Goal: Find contact information: Find contact information

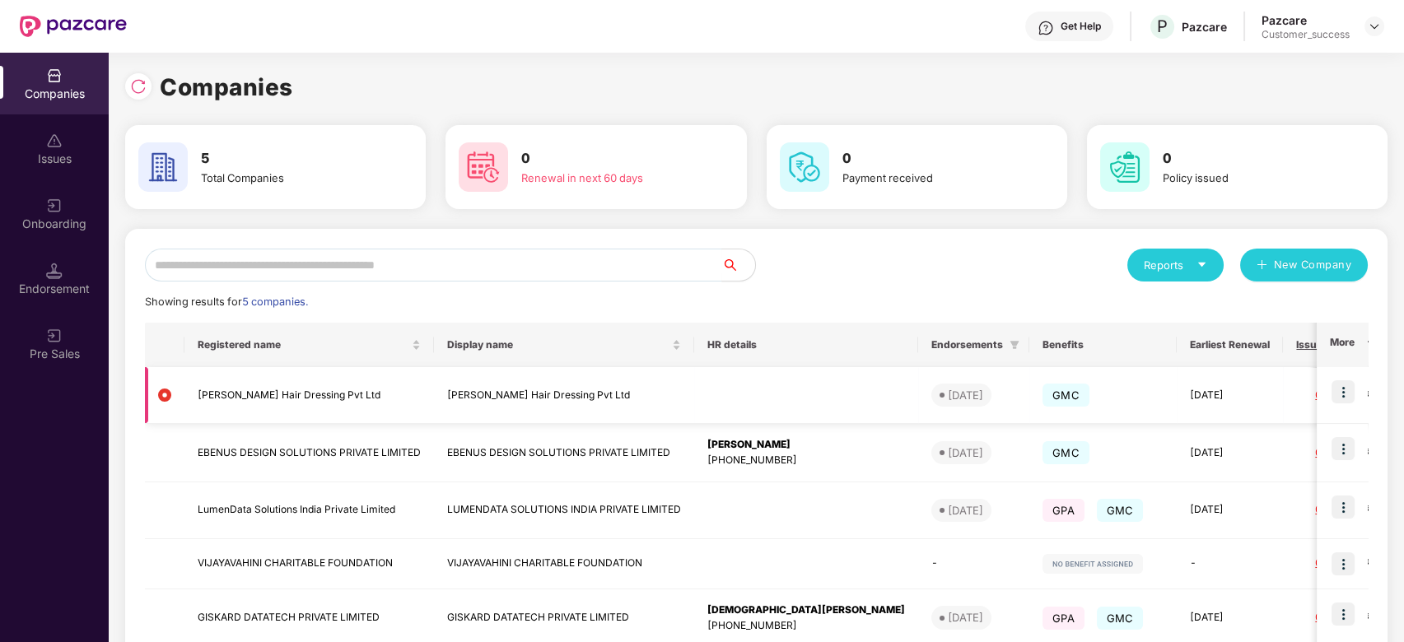
click at [1344, 399] on img at bounding box center [1343, 392] width 23 height 23
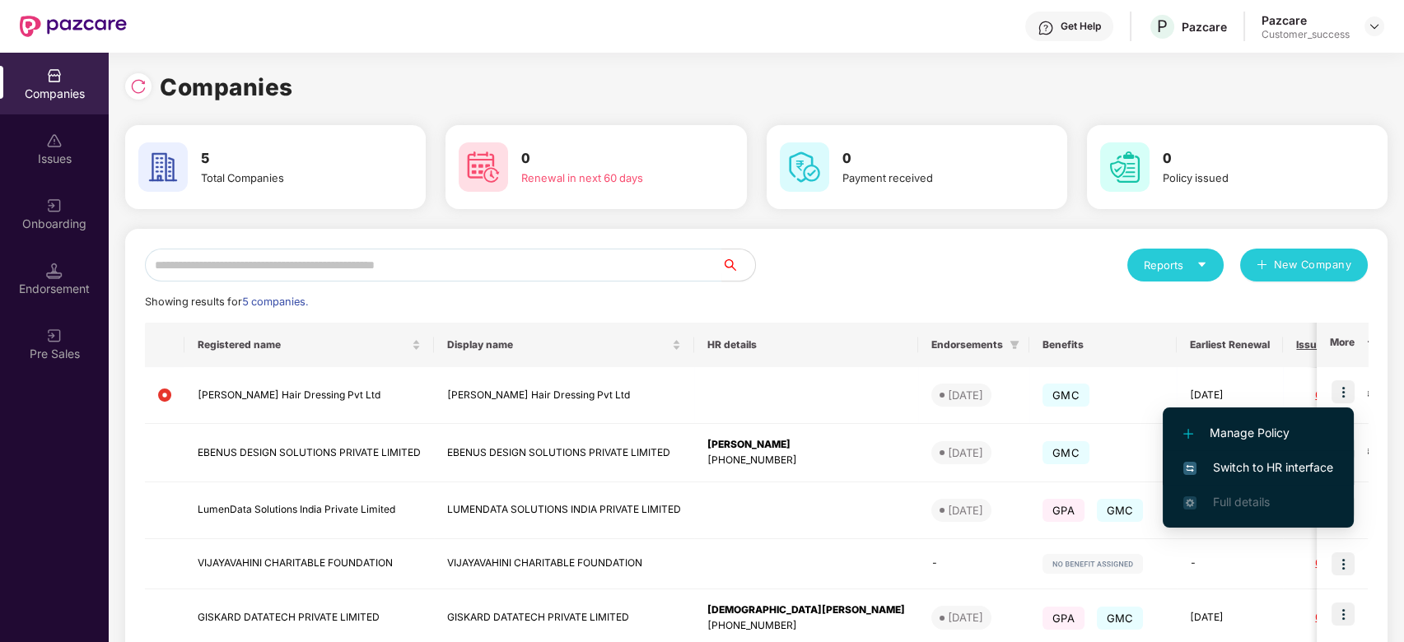
click at [1230, 466] on span "Switch to HR interface" at bounding box center [1259, 468] width 150 height 18
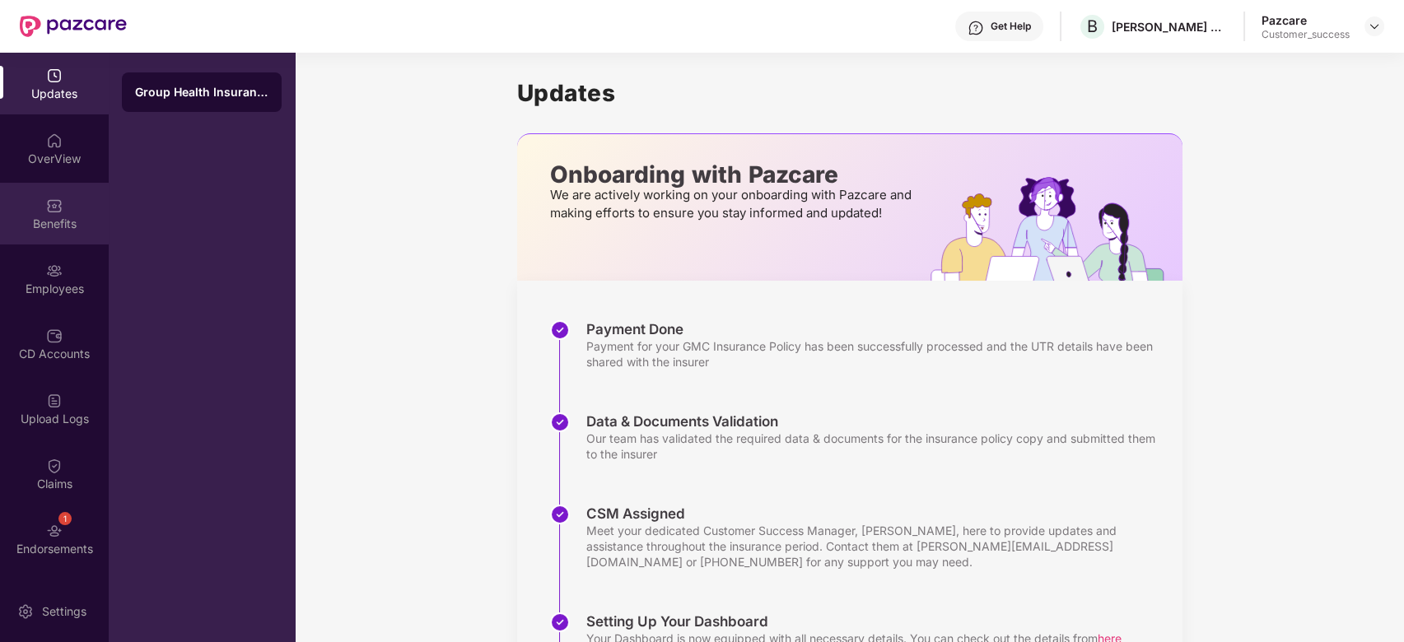
click at [44, 234] on div "Benefits" at bounding box center [54, 214] width 109 height 62
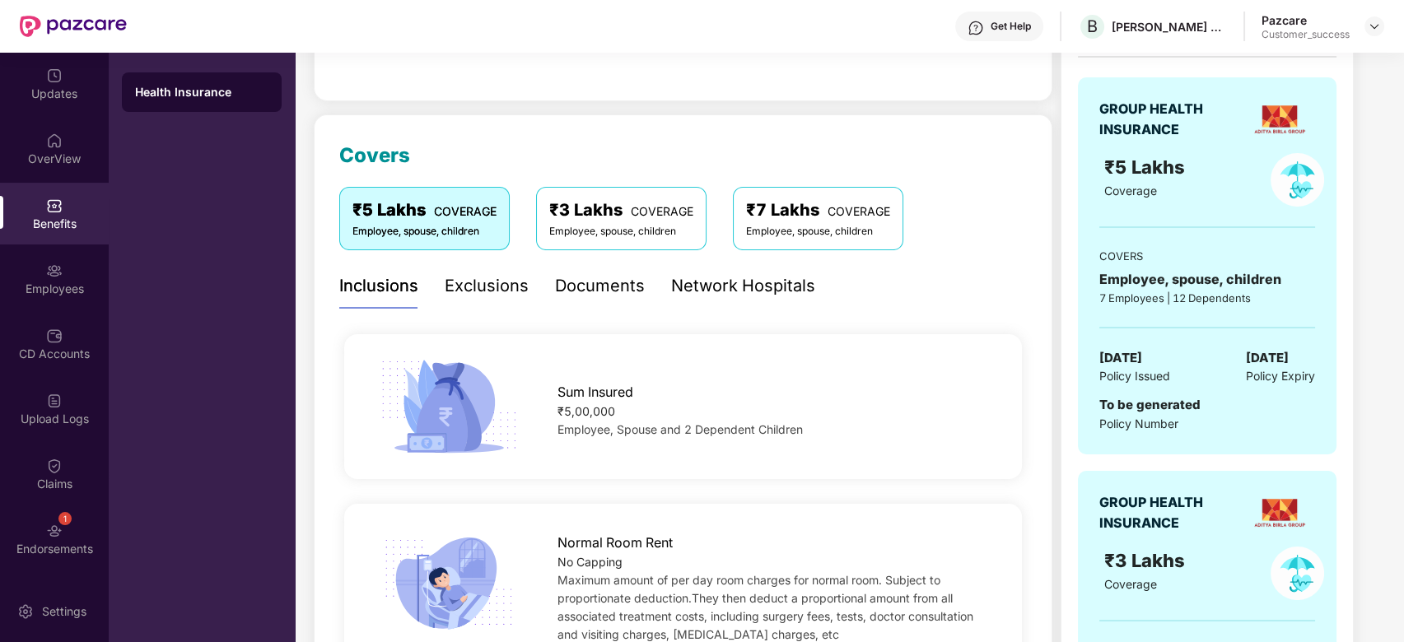
scroll to position [160, 0]
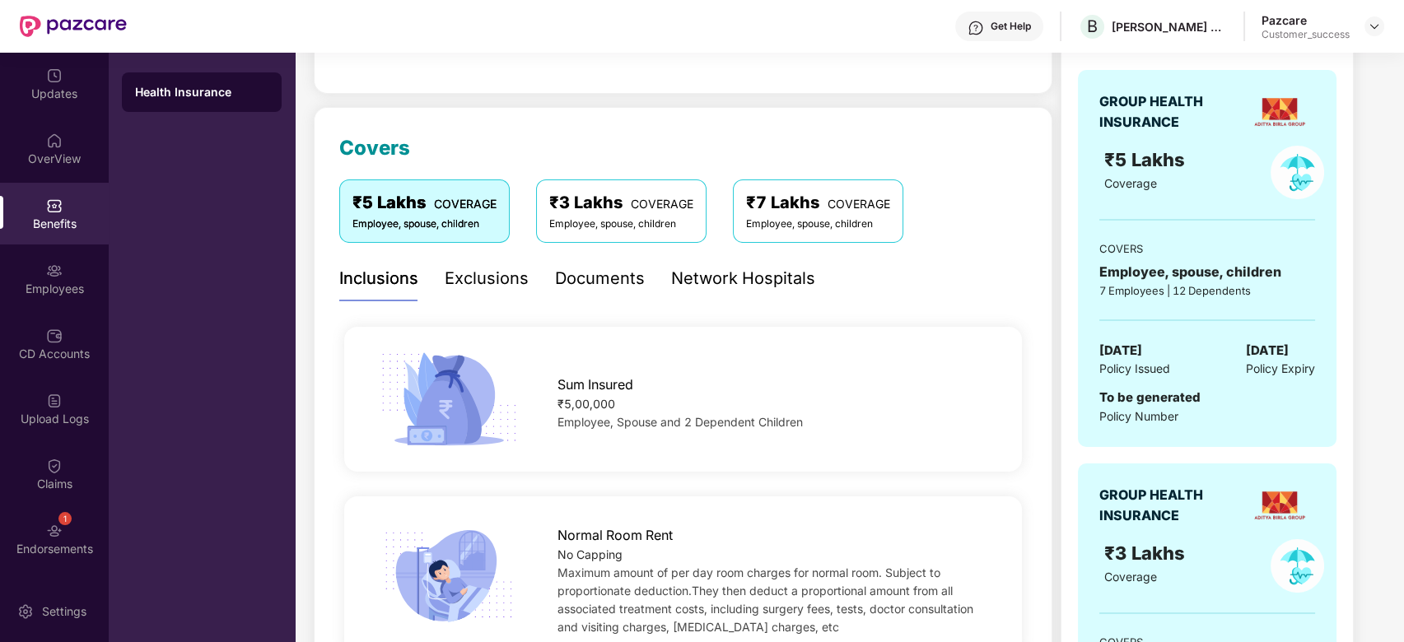
click at [600, 398] on div "₹5,00,000" at bounding box center [775, 404] width 434 height 18
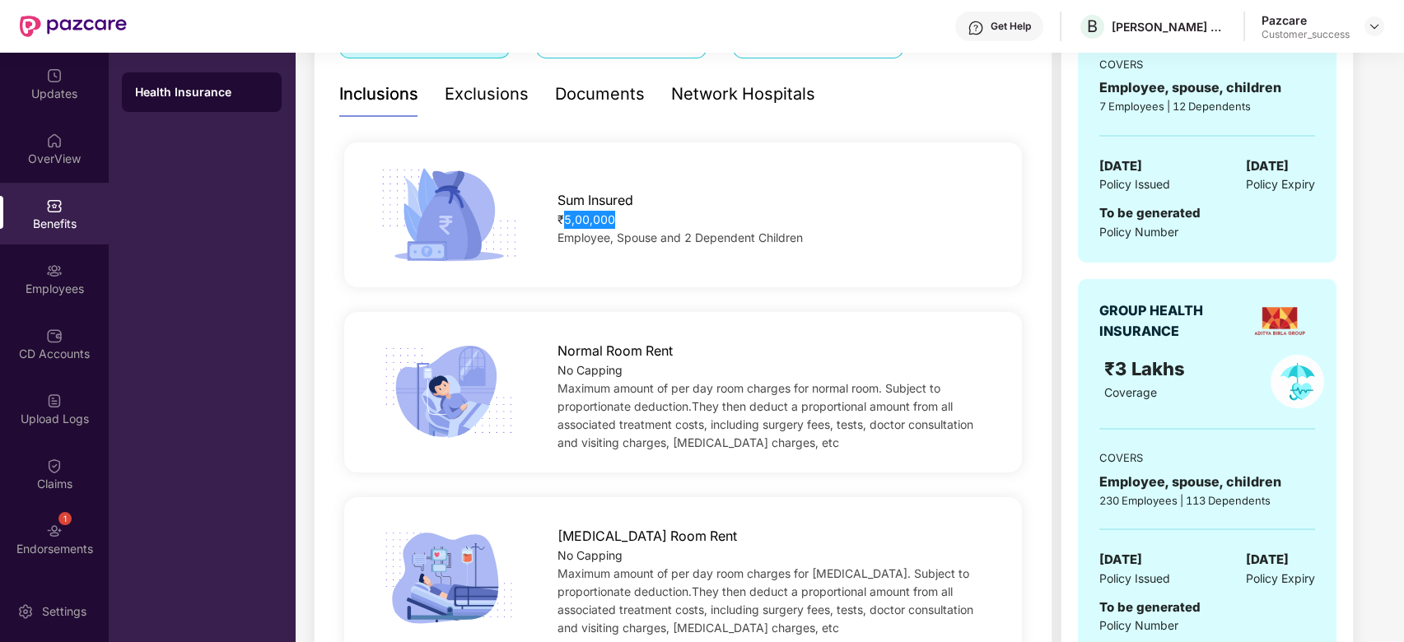
scroll to position [423, 0]
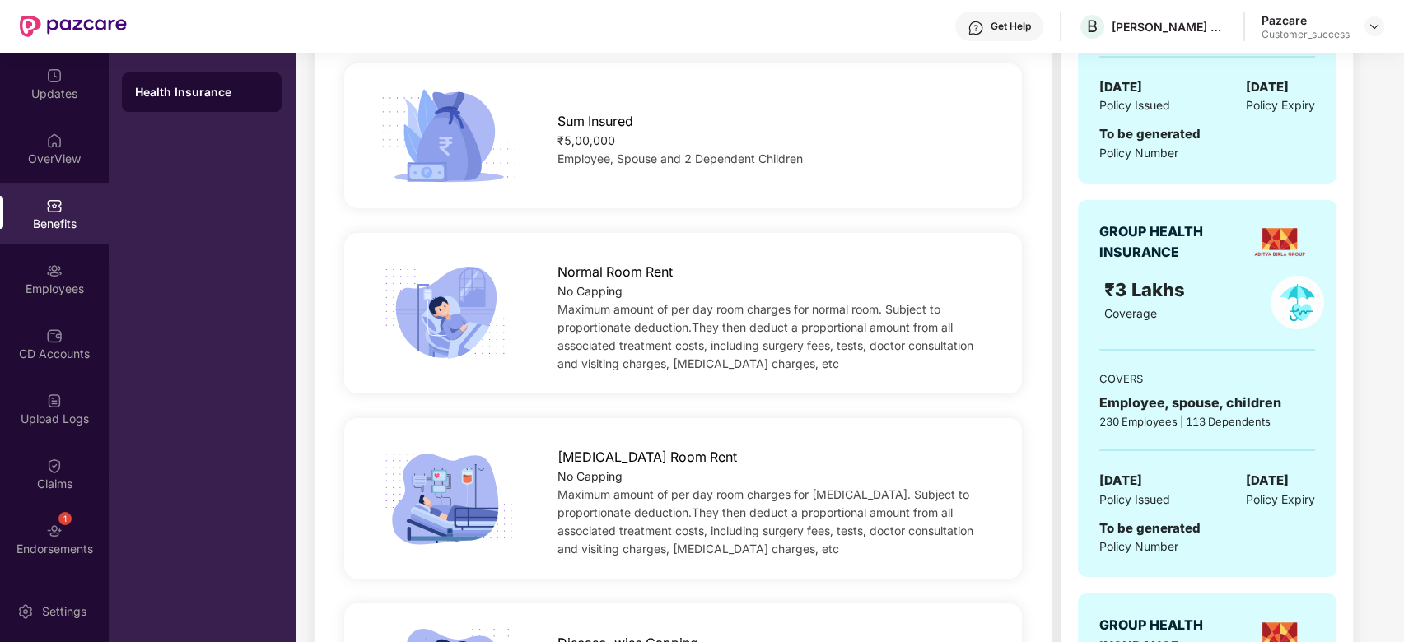
click at [609, 471] on div "No Capping" at bounding box center [775, 477] width 434 height 18
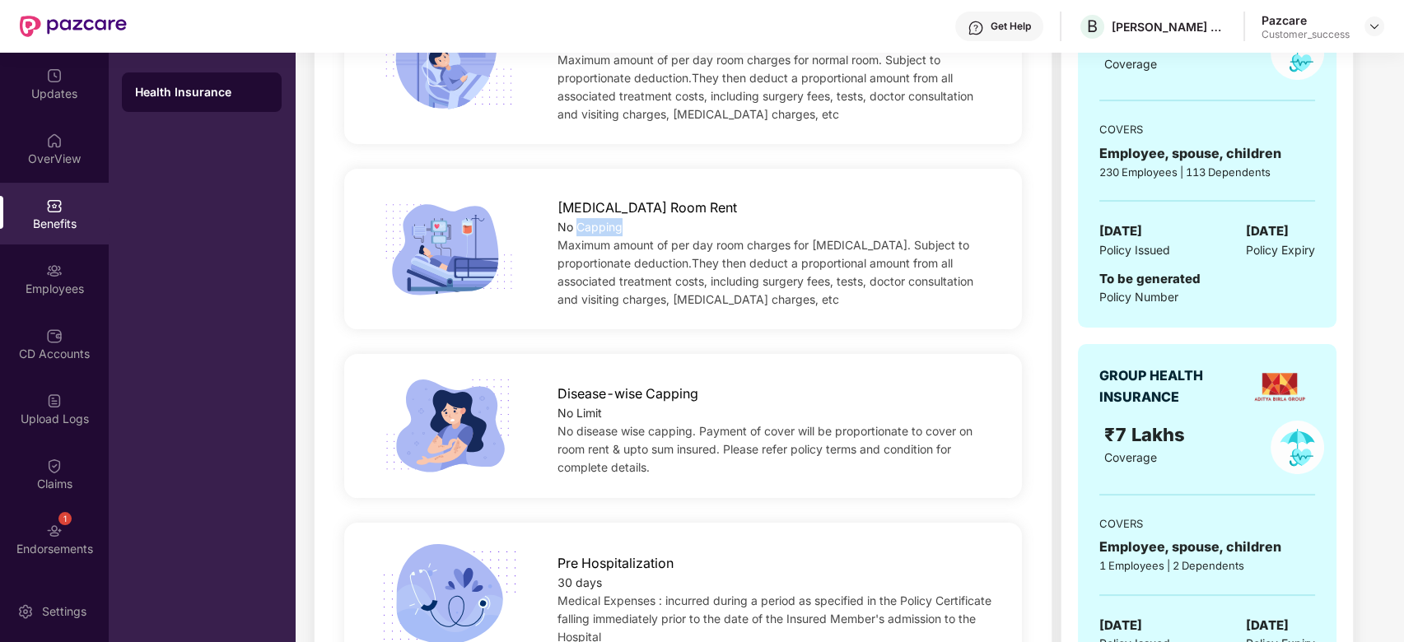
scroll to position [674, 0]
click at [623, 386] on span "Disease-wise Capping" at bounding box center [628, 393] width 141 height 21
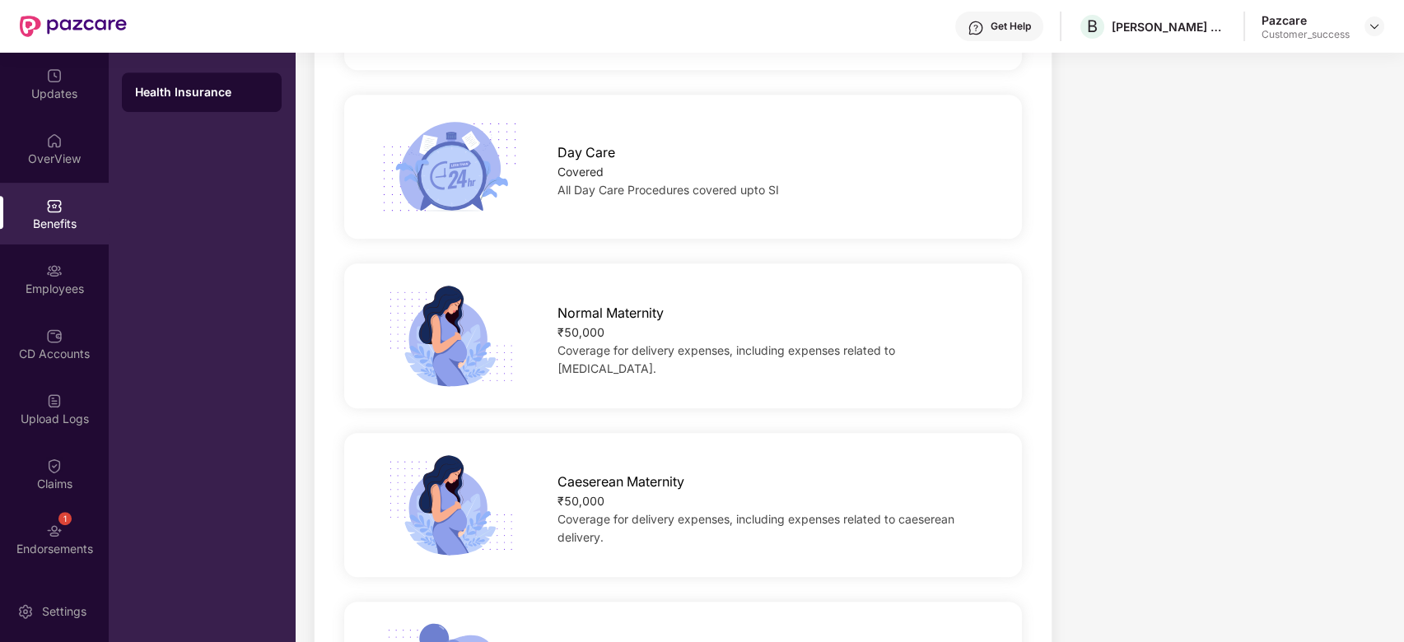
scroll to position [1820, 0]
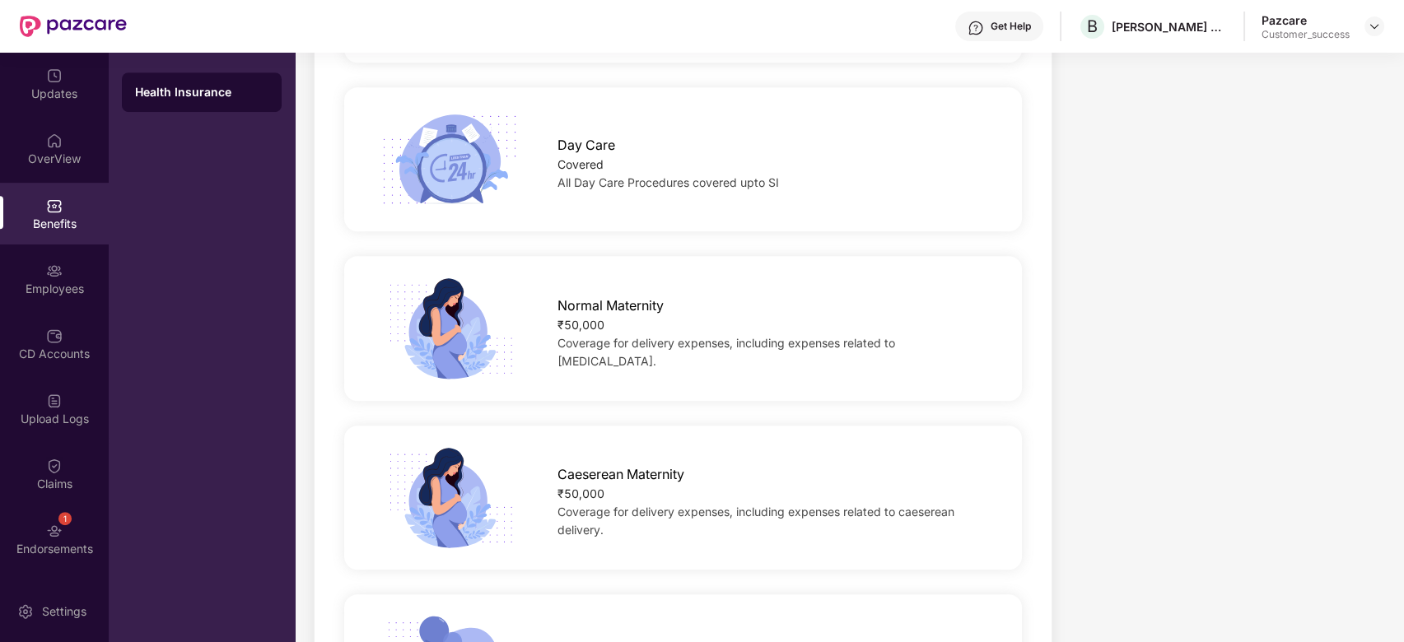
click at [599, 334] on div "₹50,000" at bounding box center [775, 325] width 434 height 18
click at [621, 474] on span "Caeserean Maternity" at bounding box center [621, 475] width 127 height 21
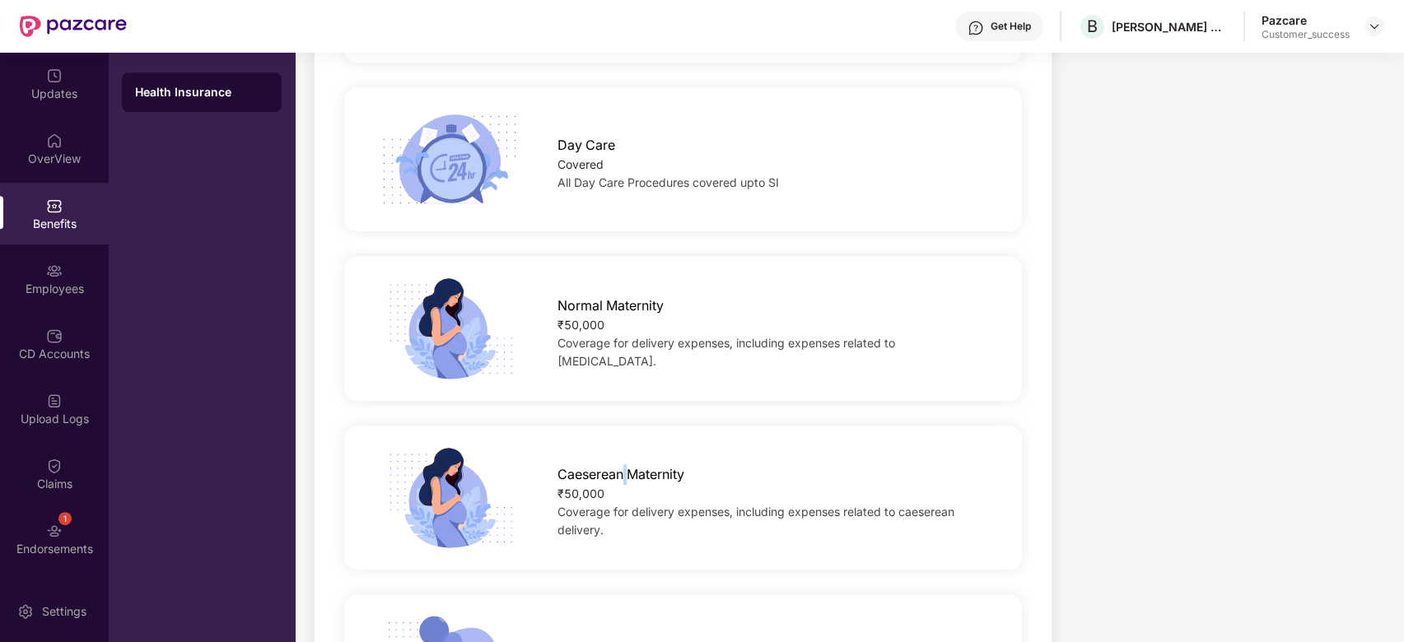
click at [621, 474] on span "Caeserean Maternity" at bounding box center [621, 475] width 127 height 21
click at [567, 487] on div "₹50,000" at bounding box center [775, 494] width 434 height 18
click at [591, 491] on div "₹50,000" at bounding box center [775, 494] width 434 height 18
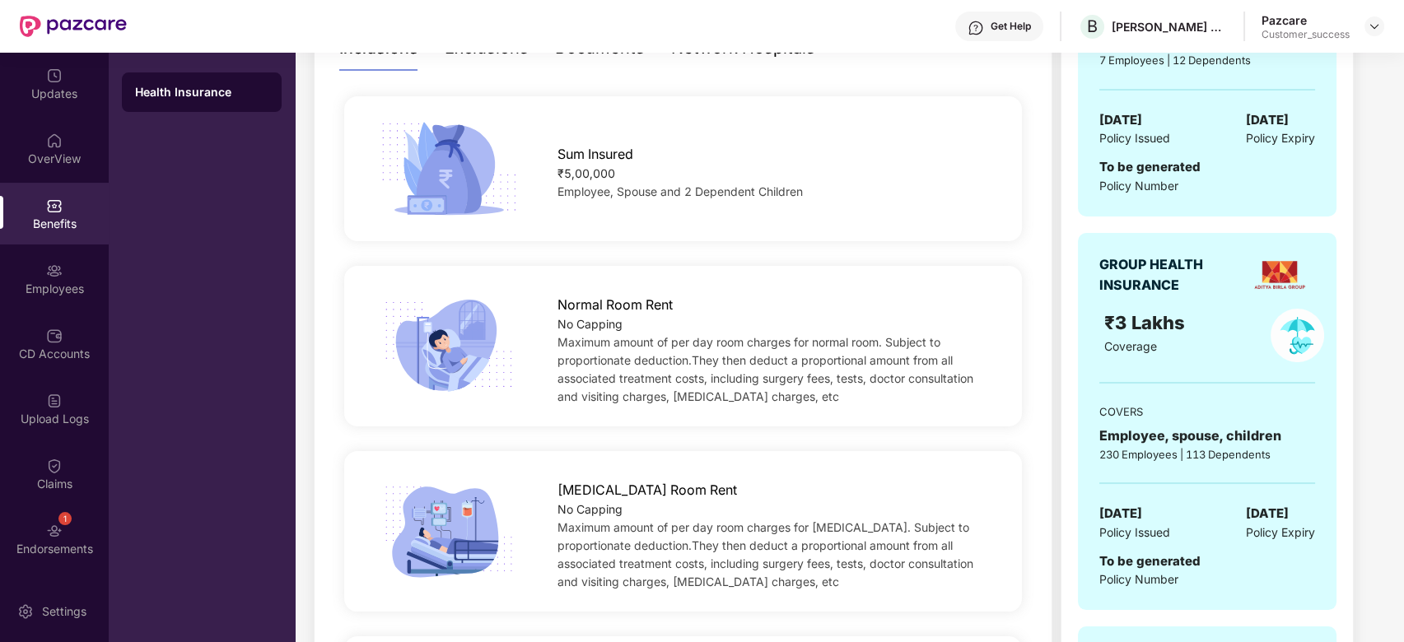
scroll to position [325, 0]
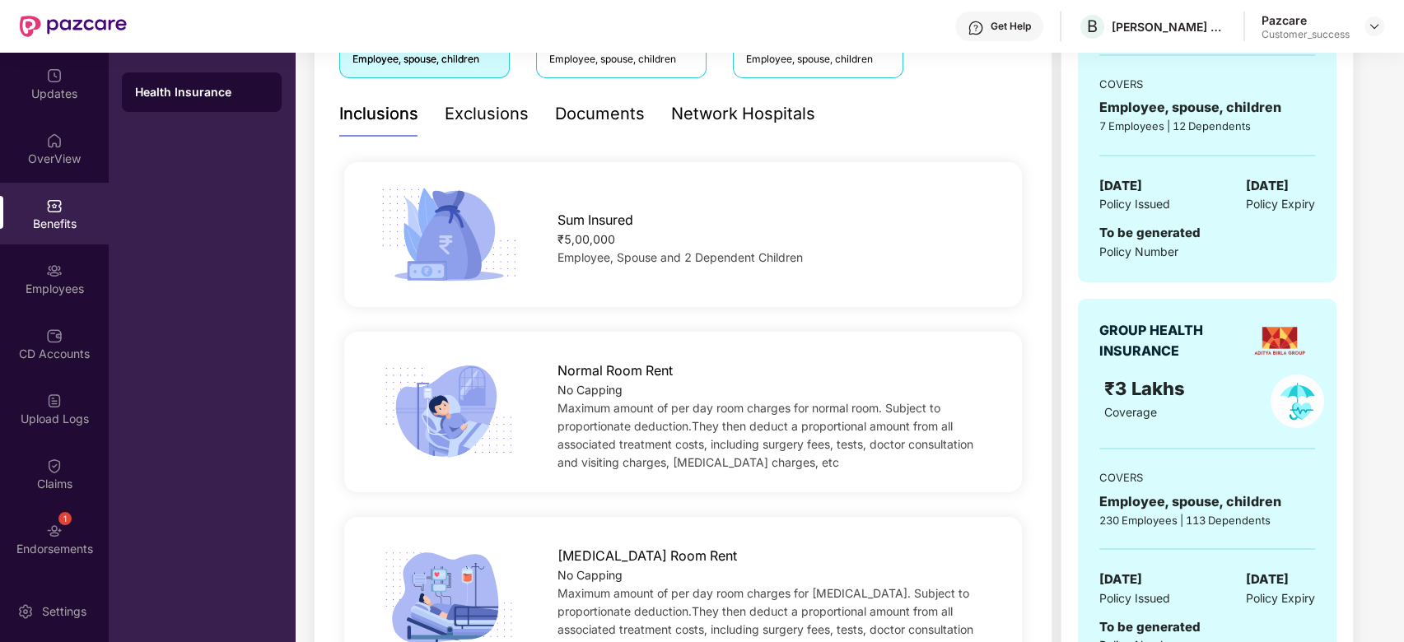
click at [586, 242] on div "₹5,00,000" at bounding box center [775, 240] width 434 height 18
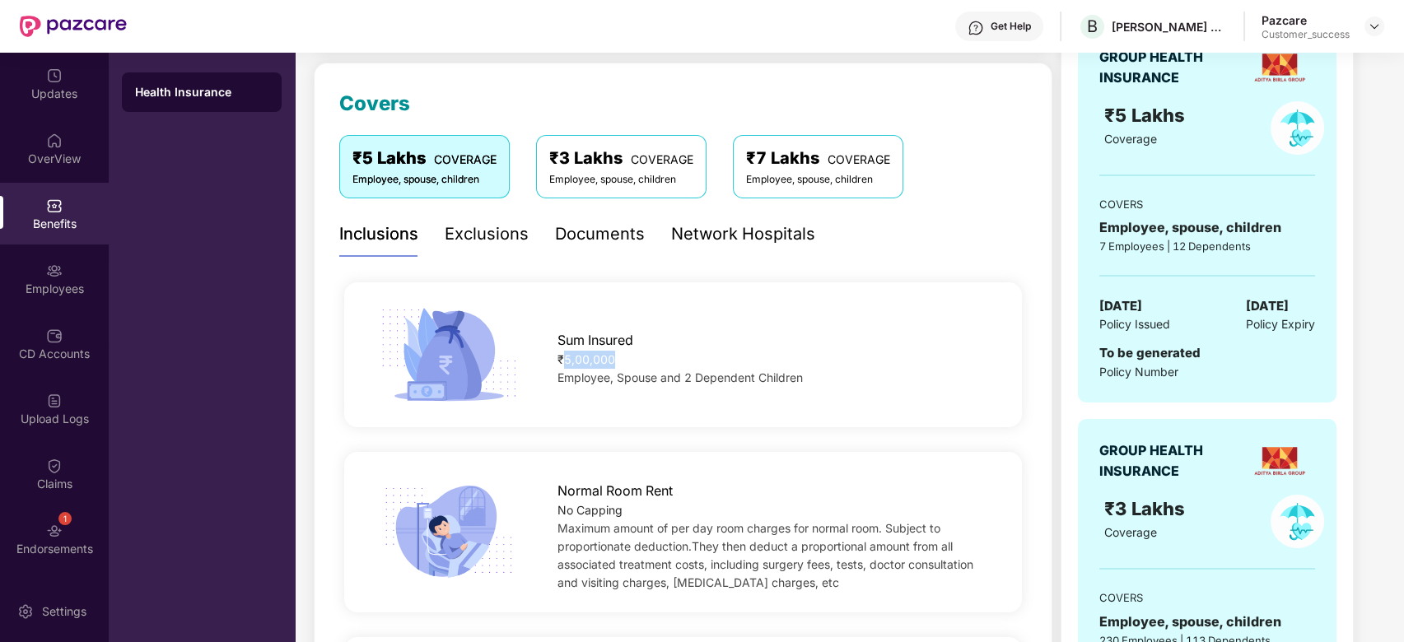
scroll to position [202, 0]
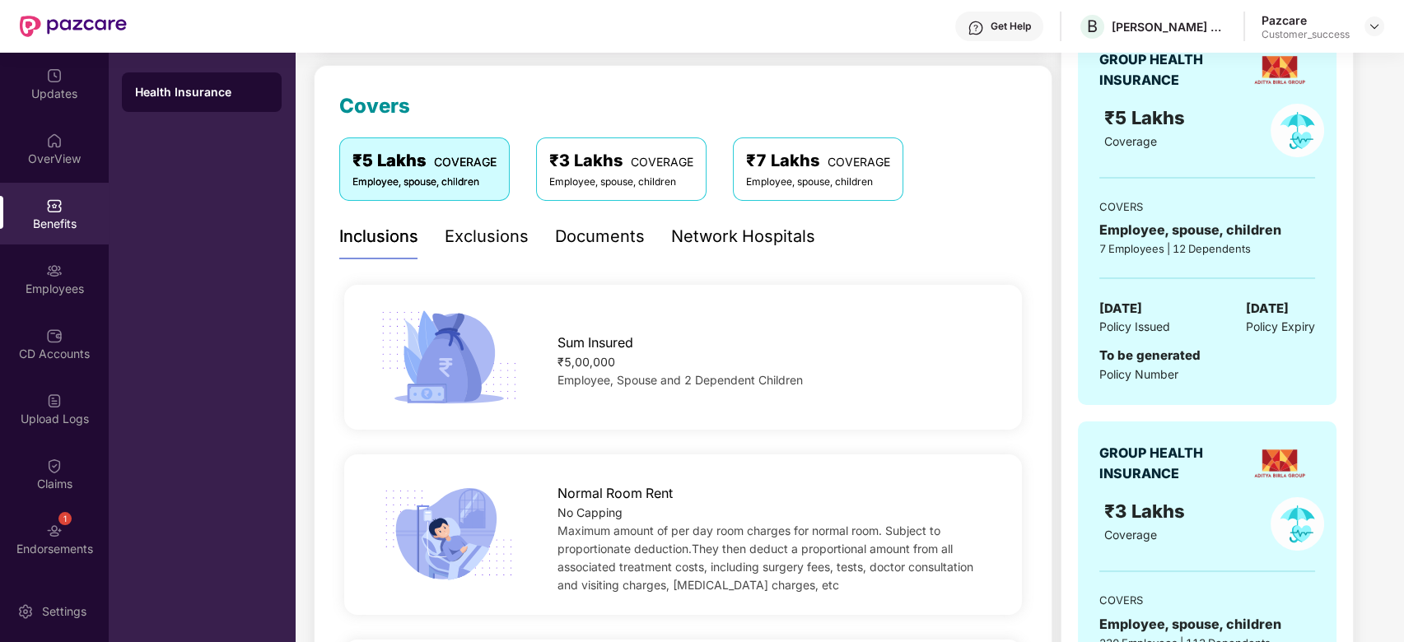
click at [503, 245] on div "Exclusions" at bounding box center [487, 237] width 84 height 26
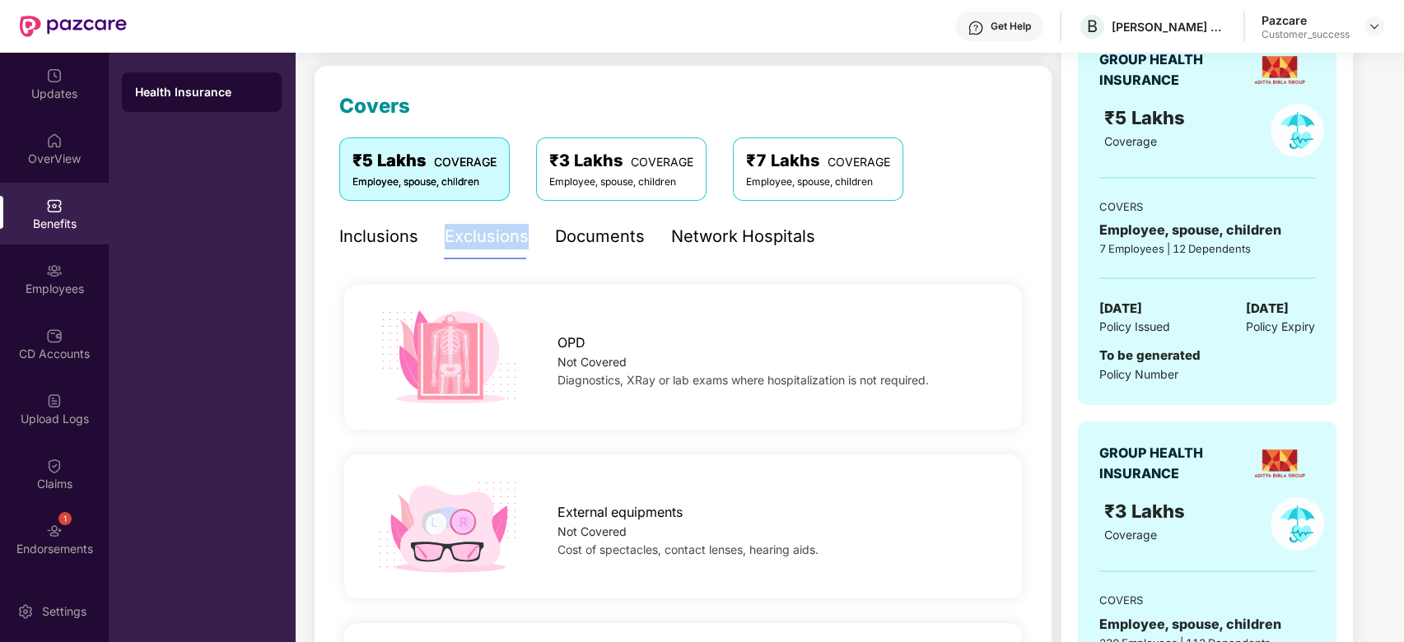
click at [503, 245] on div "Exclusions" at bounding box center [487, 237] width 84 height 26
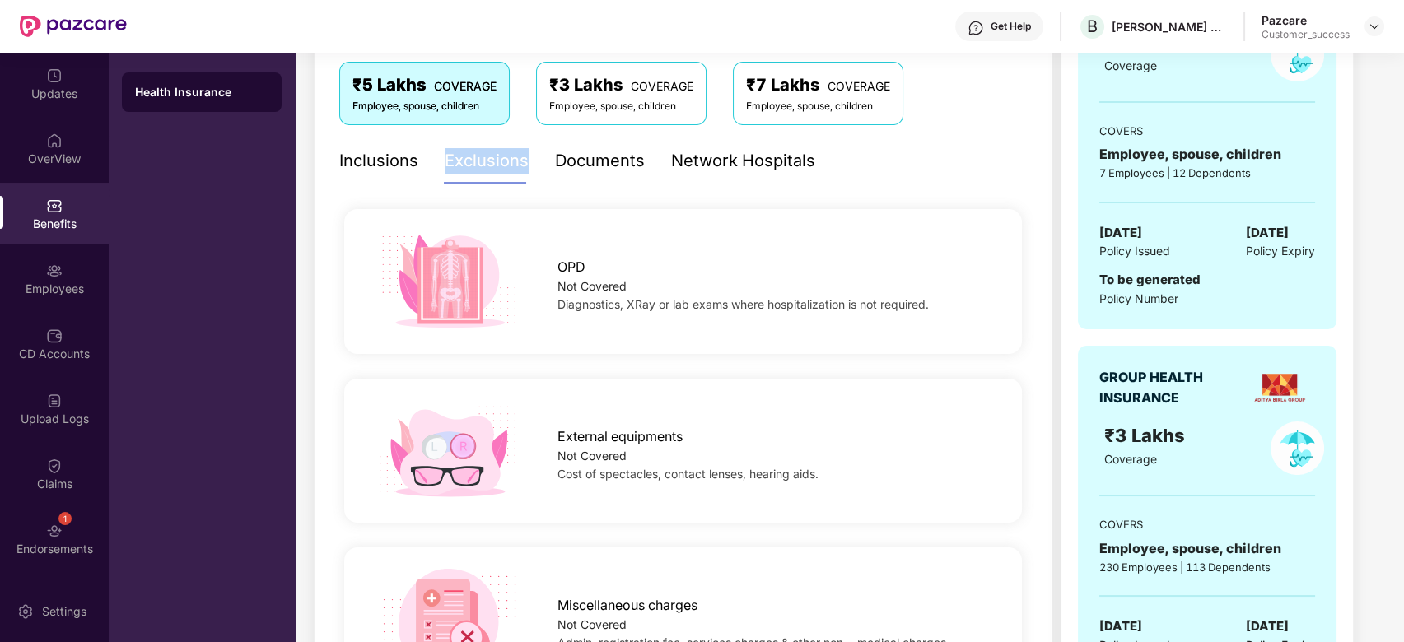
scroll to position [0, 0]
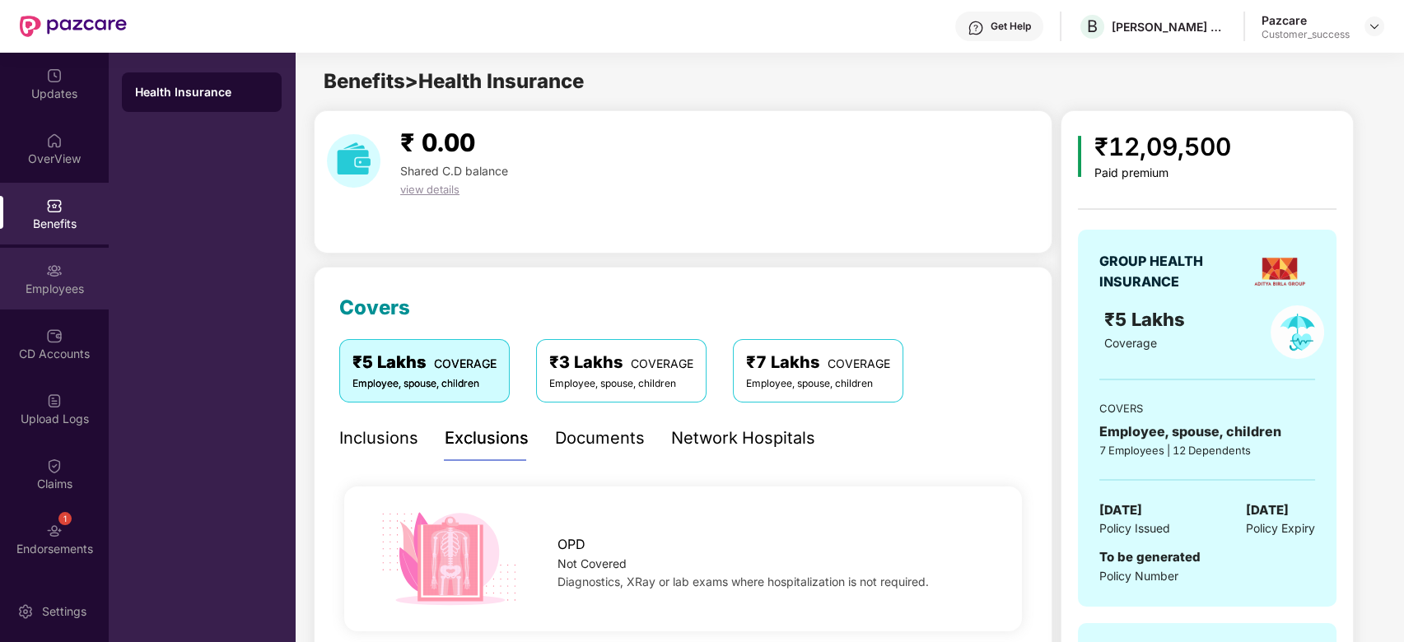
click at [40, 269] on div "Employees" at bounding box center [54, 279] width 109 height 62
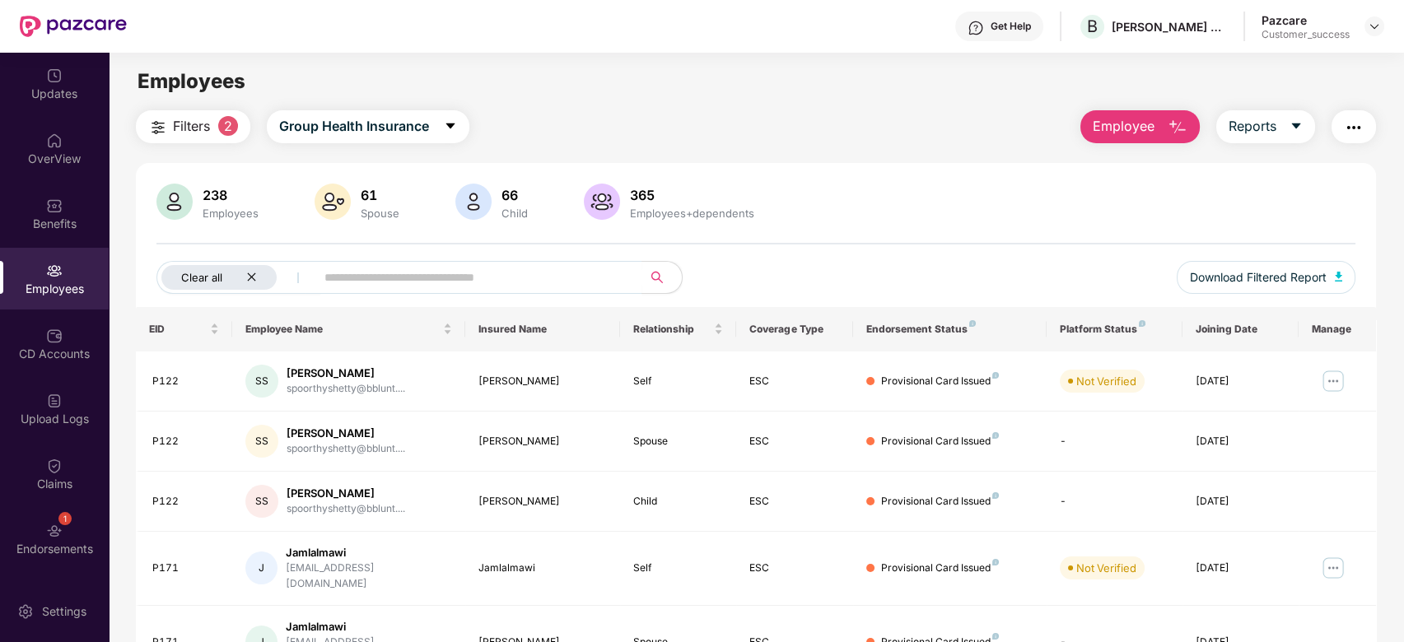
click at [261, 276] on div "Clear all" at bounding box center [218, 277] width 115 height 25
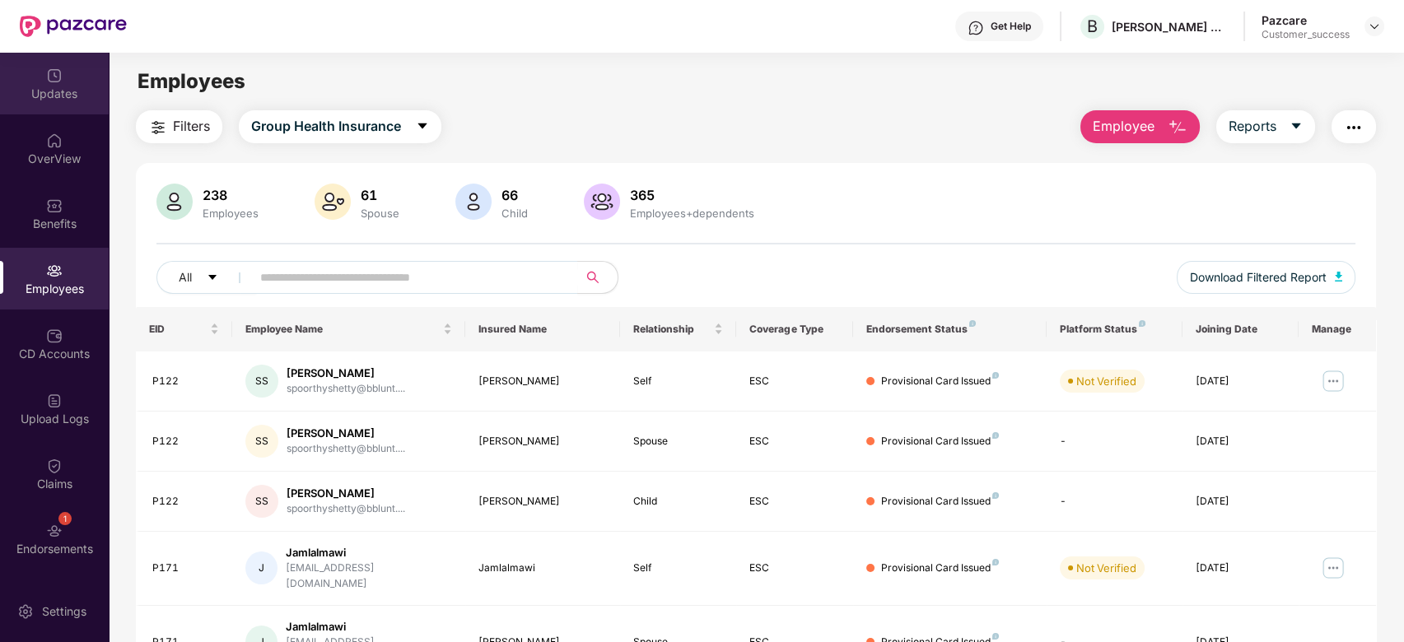
click at [35, 93] on div "Updates" at bounding box center [54, 94] width 109 height 16
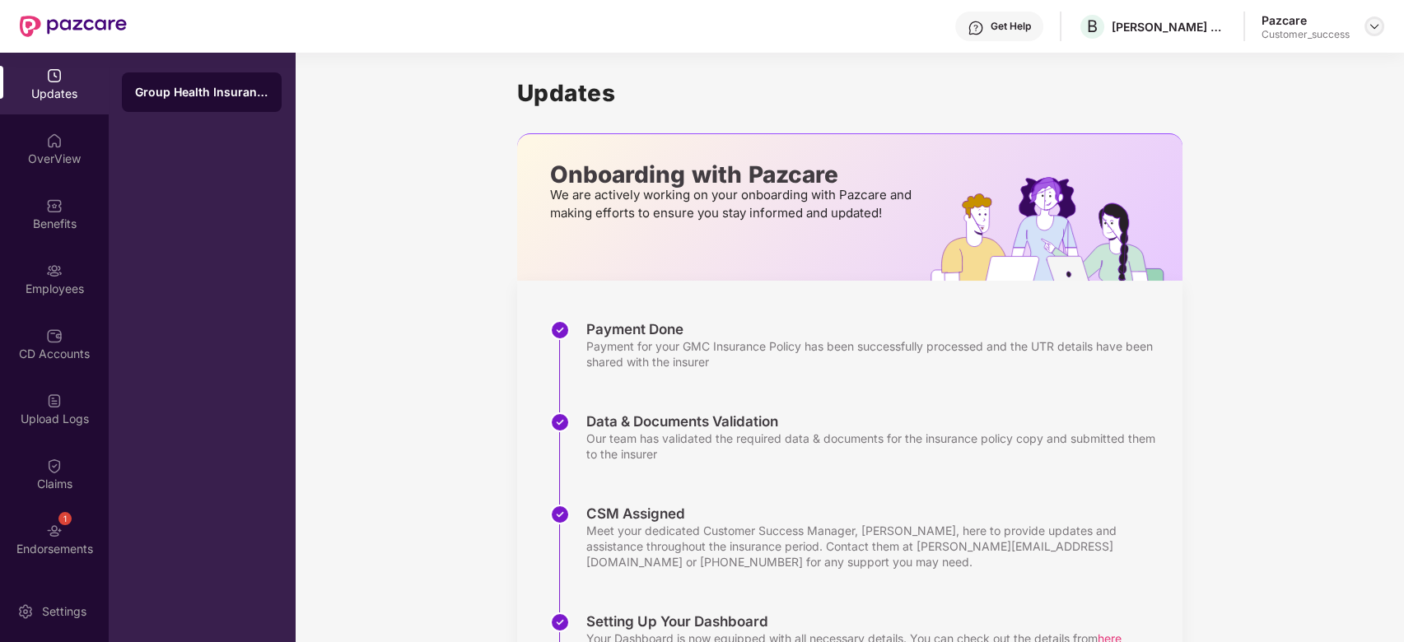
click at [1380, 23] on img at bounding box center [1374, 26] width 13 height 13
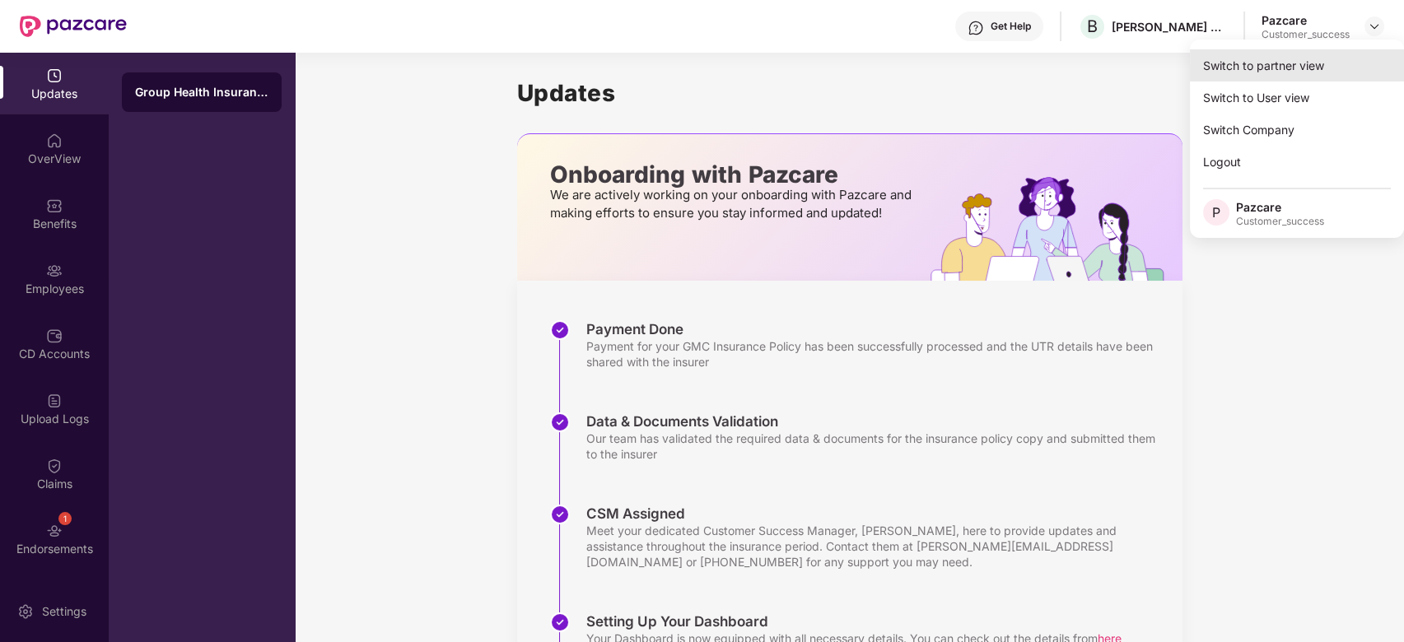
click at [1278, 69] on div "Switch to partner view" at bounding box center [1297, 65] width 214 height 32
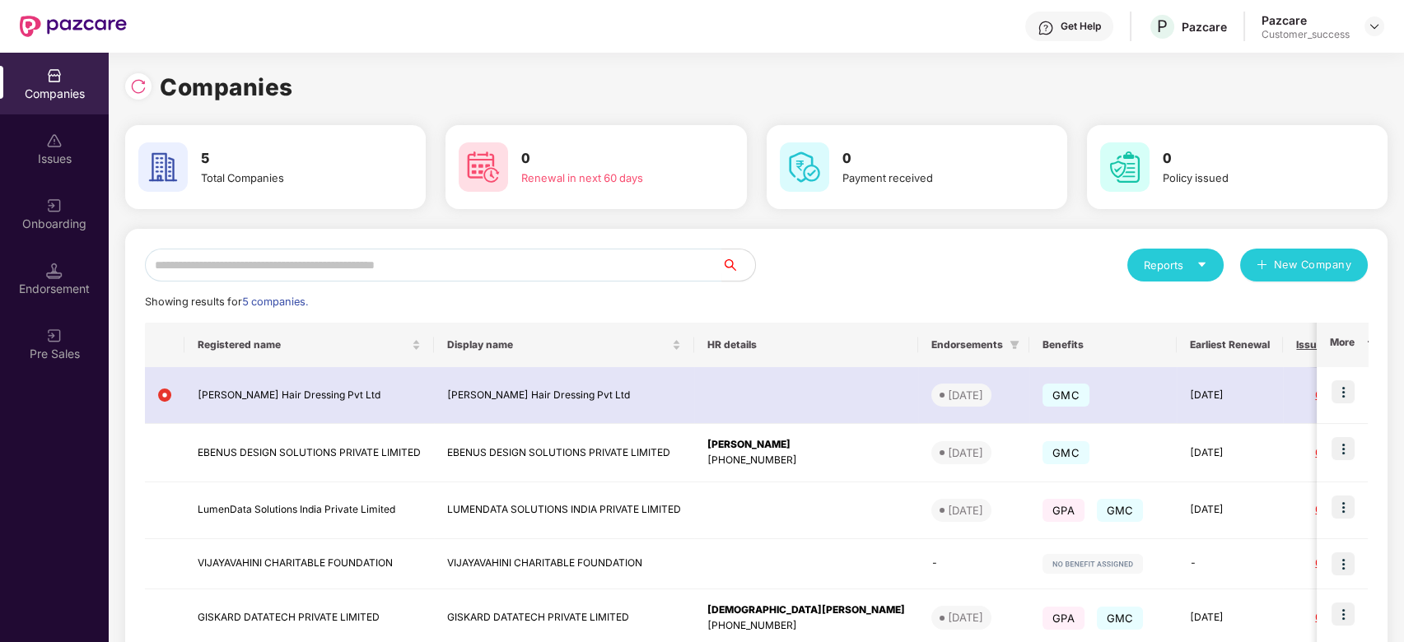
click at [1081, 26] on div "Get Help" at bounding box center [1081, 26] width 40 height 13
click at [885, 94] on div "Companies" at bounding box center [756, 87] width 1263 height 36
click at [73, 235] on div "Onboarding" at bounding box center [54, 214] width 109 height 62
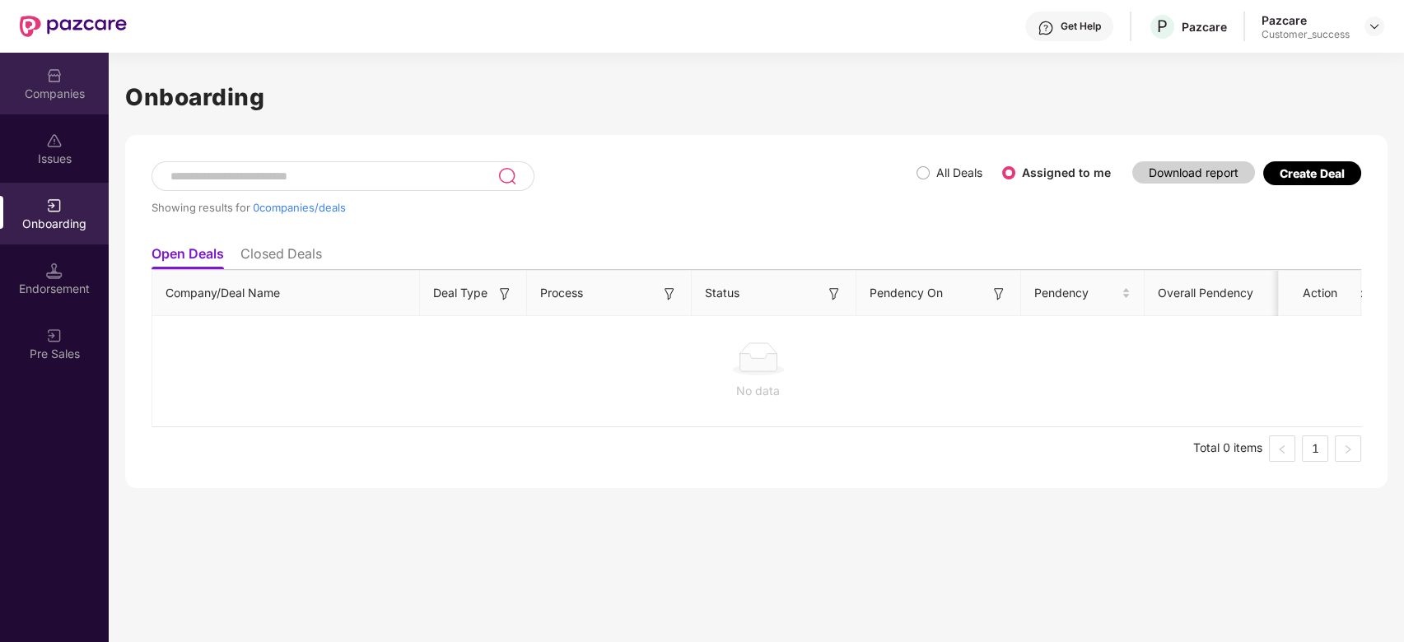
click at [61, 92] on div "Companies" at bounding box center [54, 94] width 109 height 16
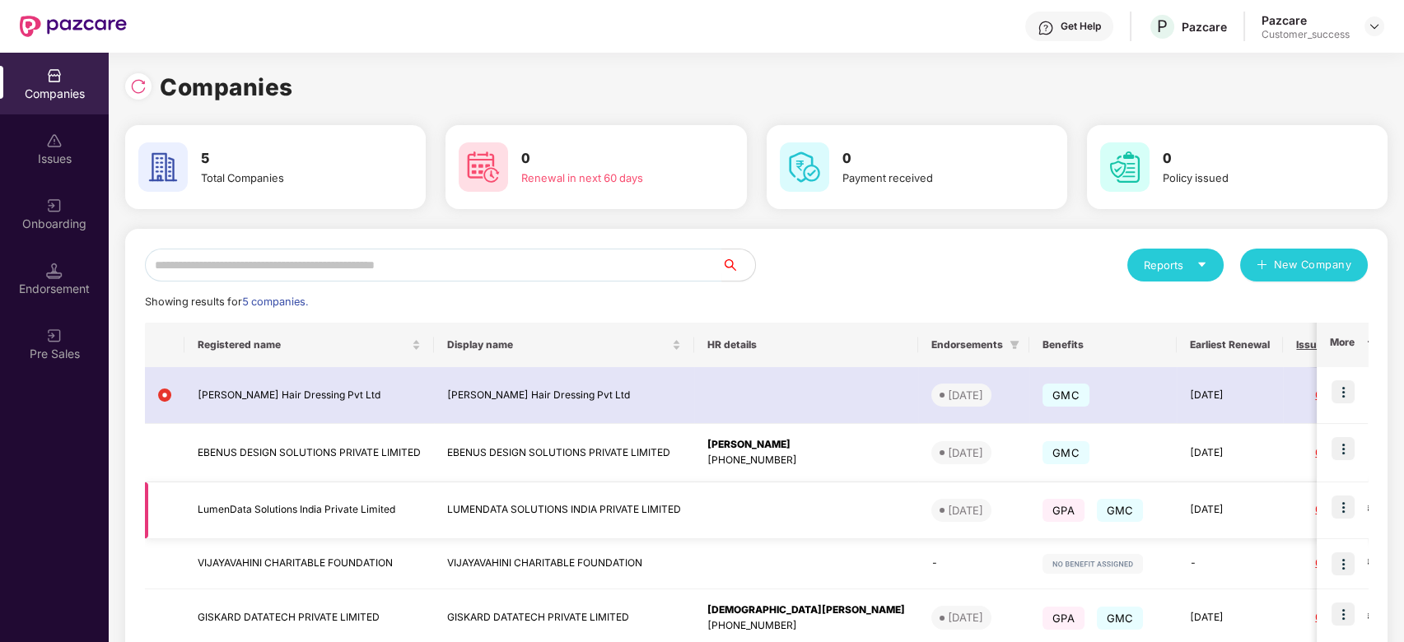
click at [1344, 515] on img at bounding box center [1343, 507] width 23 height 23
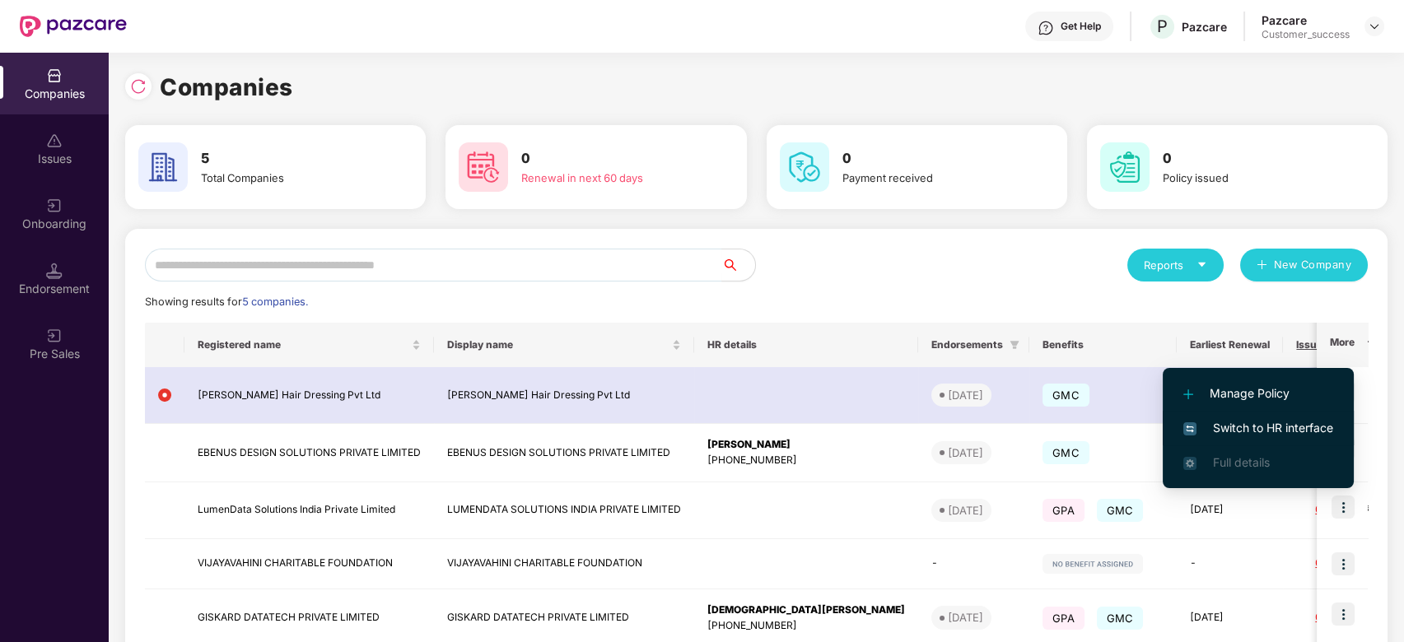
click at [1272, 435] on span "Switch to HR interface" at bounding box center [1259, 428] width 150 height 18
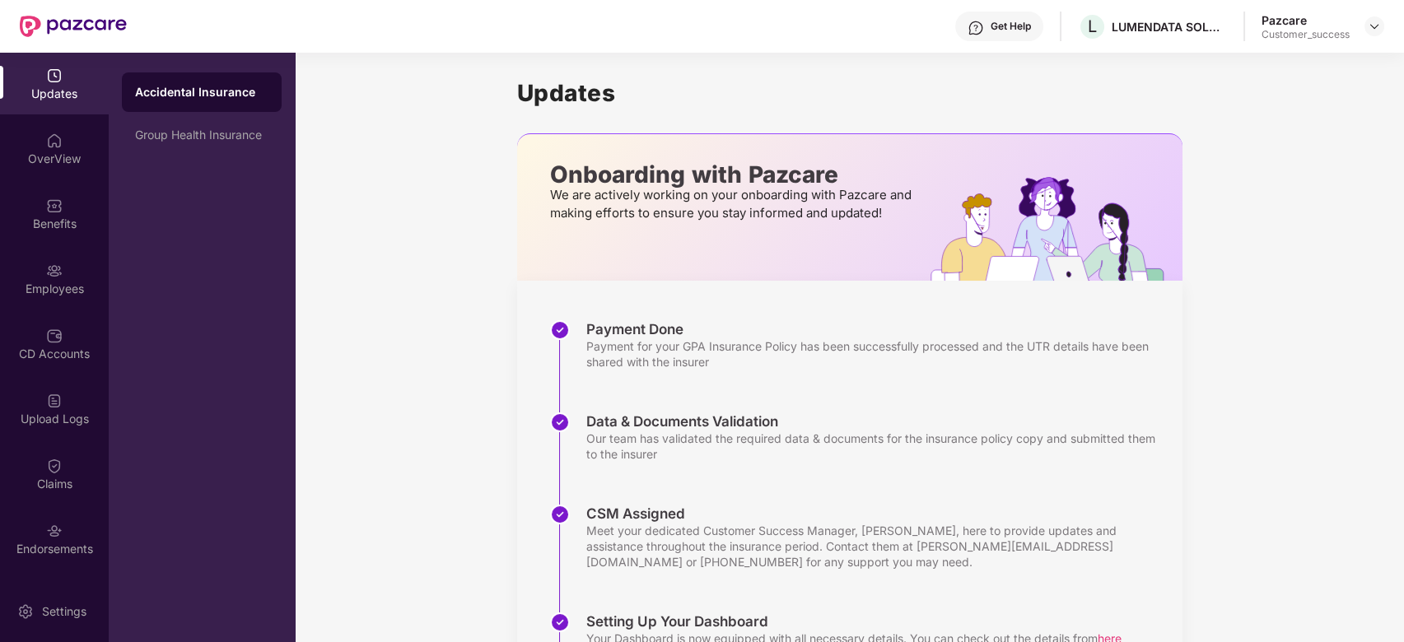
click at [992, 30] on div "Get Help" at bounding box center [1011, 26] width 40 height 13
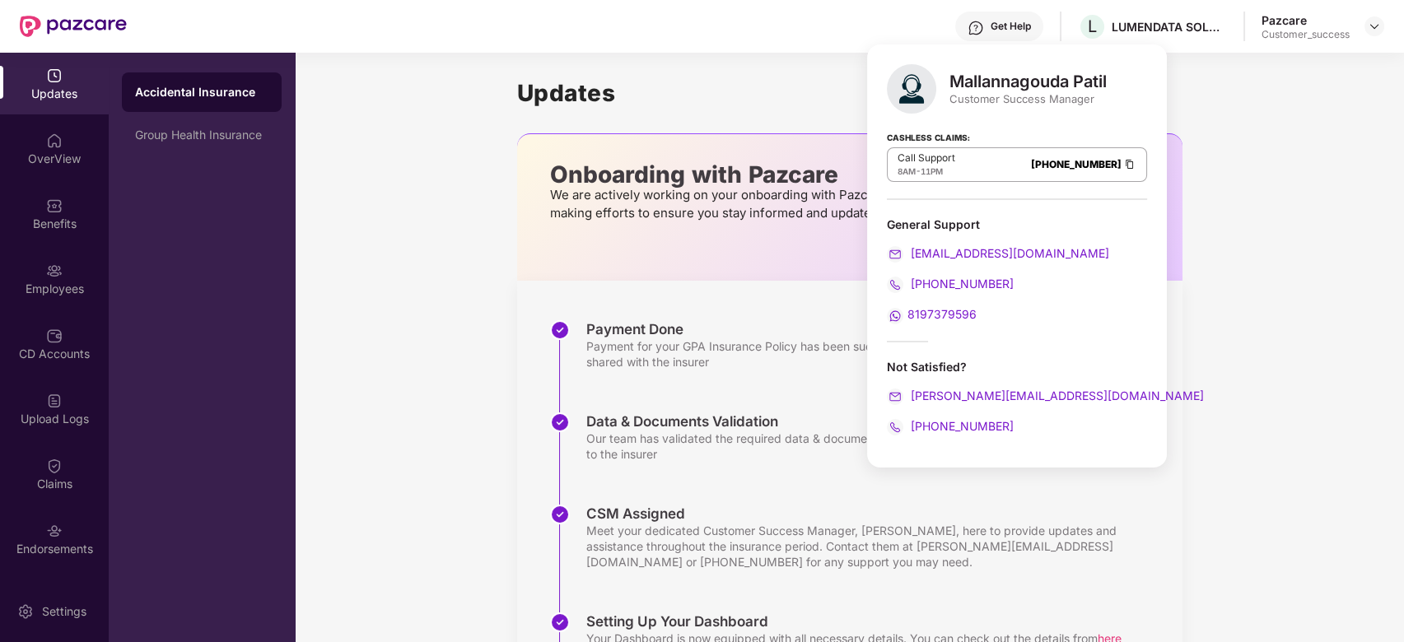
click at [1067, 84] on div "Mallannagouda Patil" at bounding box center [1028, 82] width 157 height 20
drag, startPoint x: 1006, startPoint y: 94, endPoint x: 1006, endPoint y: 124, distance: 30.5
click at [1006, 124] on div "Mallannagouda Patil Customer Success Manager Cashless Claims: Call Support 8AM …" at bounding box center [1017, 255] width 300 height 423
click at [1006, 124] on div "Cashless Claims: Call Support 8AM - 11PM [PHONE_NUMBER]" at bounding box center [1017, 159] width 260 height 82
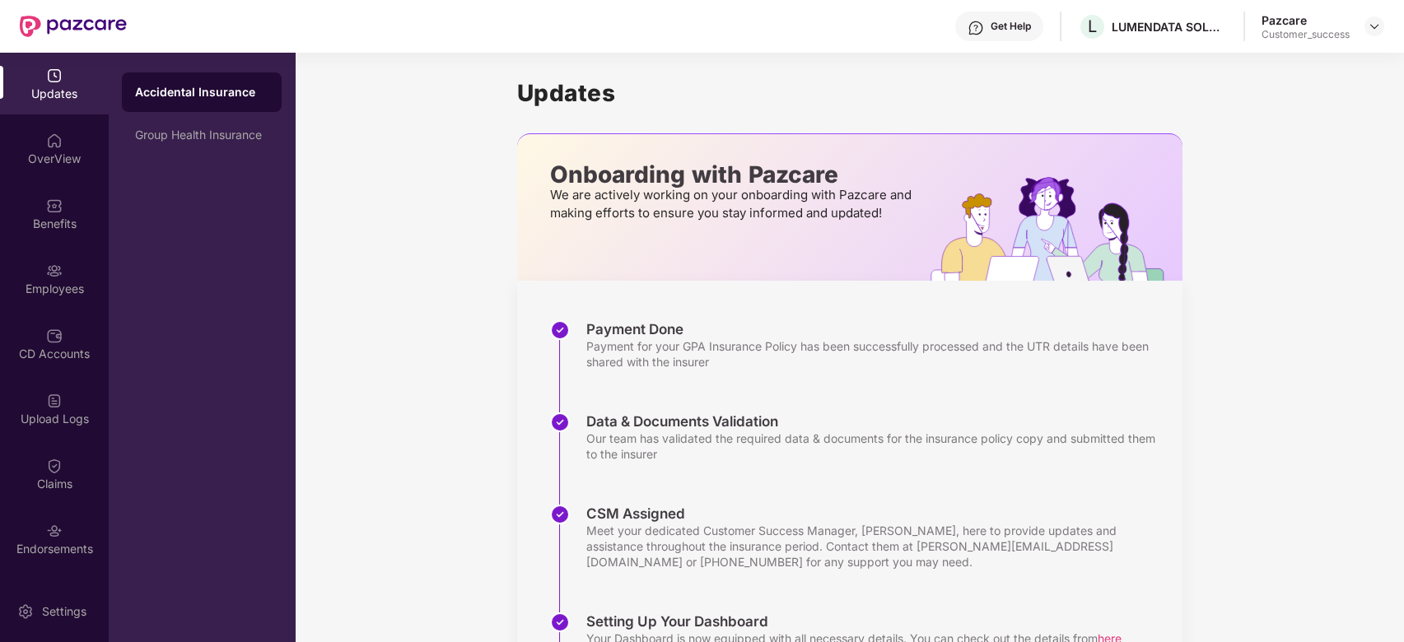
drag, startPoint x: 811, startPoint y: 254, endPoint x: 696, endPoint y: 208, distance: 124.2
click at [696, 208] on p "We are actively working on your onboarding with Pazcare and making efforts to e…" at bounding box center [733, 204] width 367 height 36
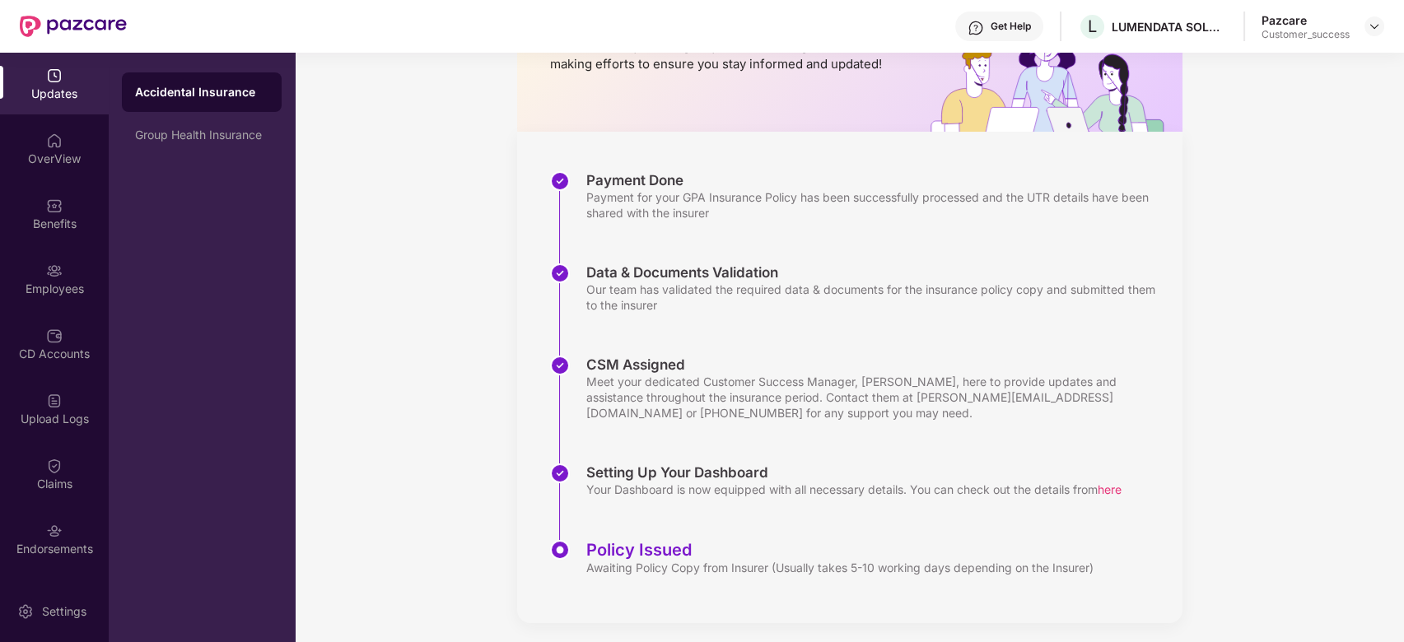
scroll to position [156, 0]
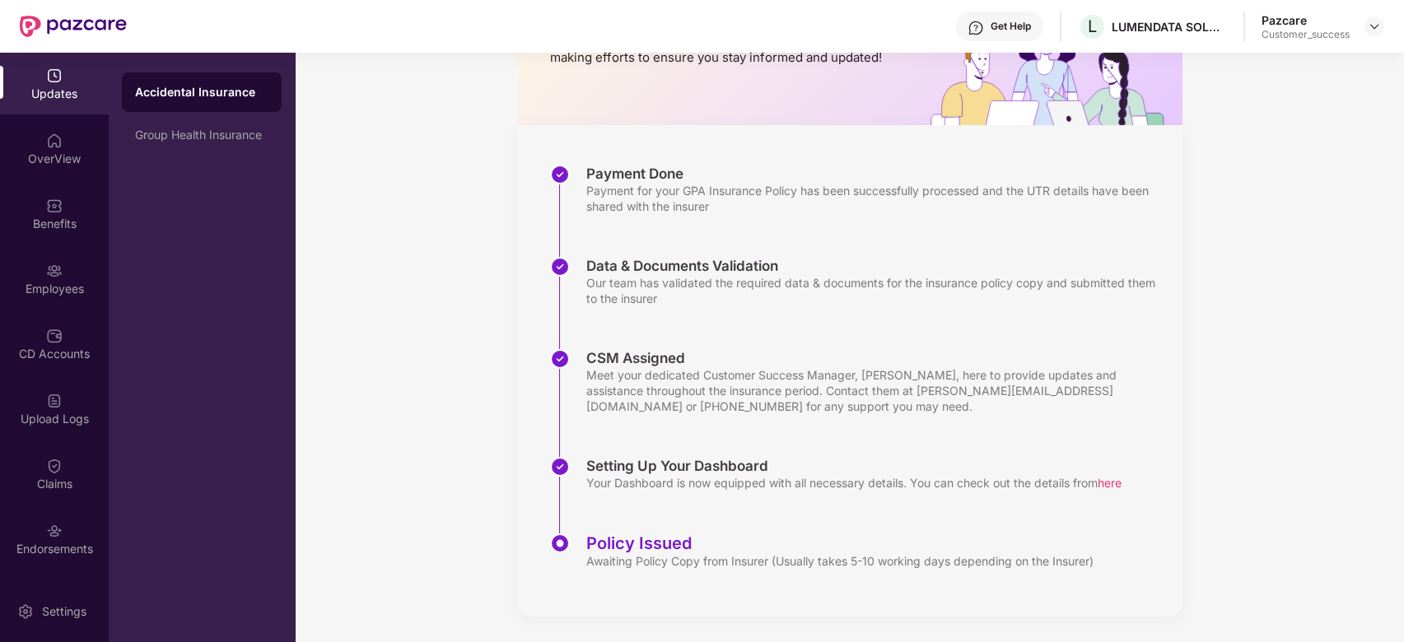
click at [1015, 25] on div "Get Help" at bounding box center [1011, 26] width 40 height 13
